Goal: Task Accomplishment & Management: Manage account settings

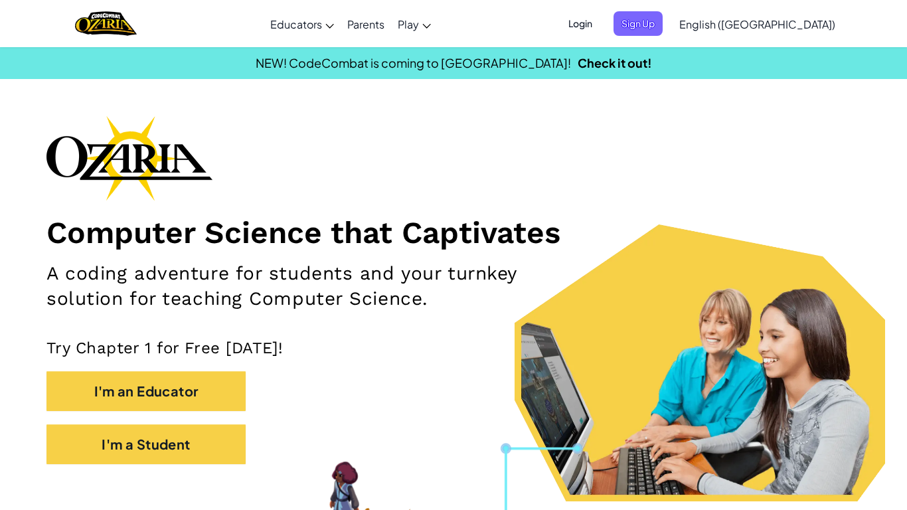
click at [600, 15] on span "Login" at bounding box center [580, 23] width 40 height 25
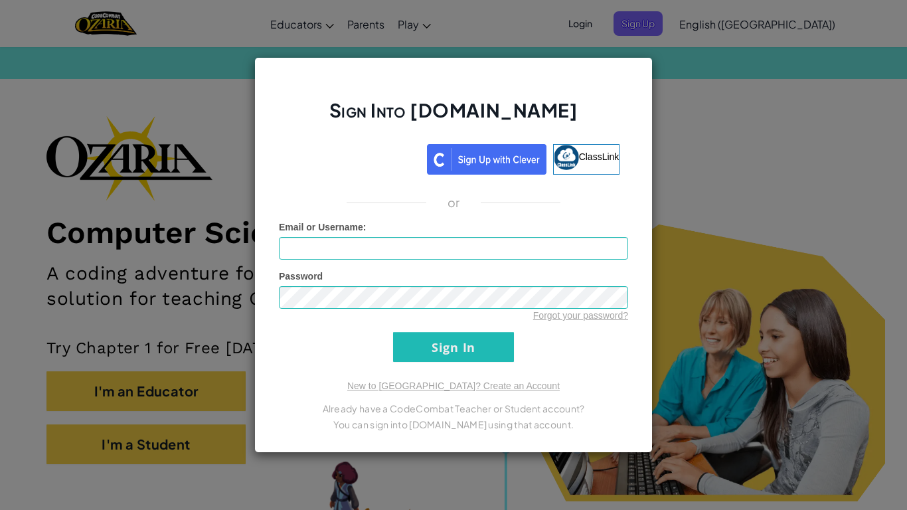
click at [678, 109] on div "Sign Into [DOMAIN_NAME] ClassLink or Unknown Error Email or Username : Password…" at bounding box center [453, 255] width 907 height 510
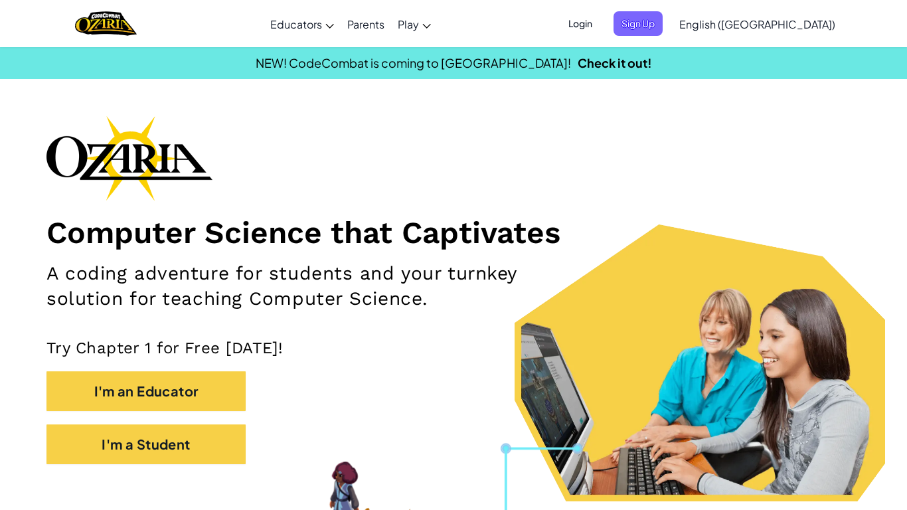
click at [600, 23] on span "Login" at bounding box center [580, 23] width 40 height 25
